Goal: Navigation & Orientation: Find specific page/section

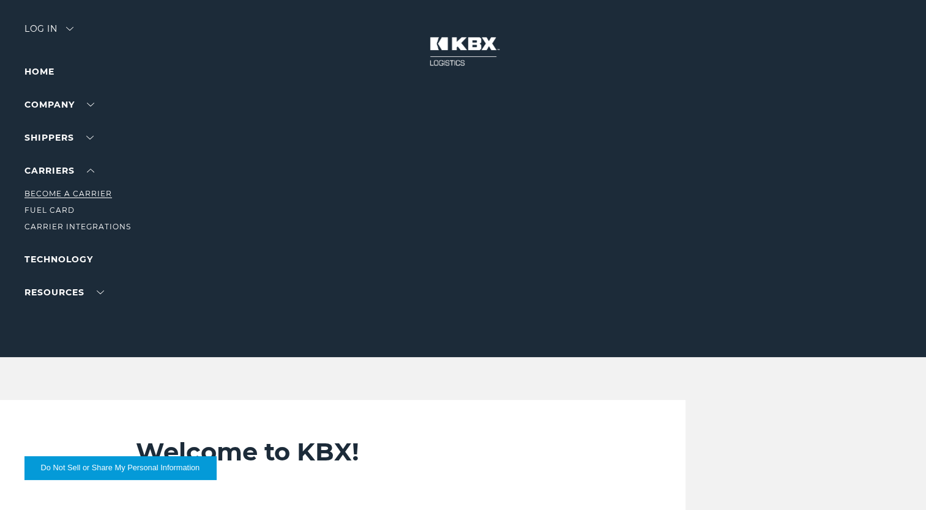
click at [86, 191] on link "Become a Carrier" at bounding box center [68, 193] width 88 height 9
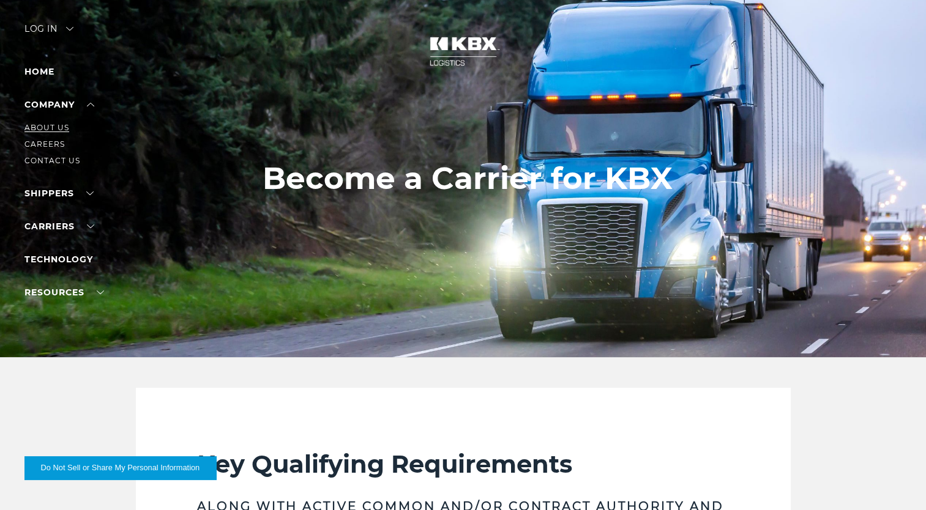
click at [65, 128] on link "About Us" at bounding box center [46, 127] width 45 height 9
